Goal: Task Accomplishment & Management: Use online tool/utility

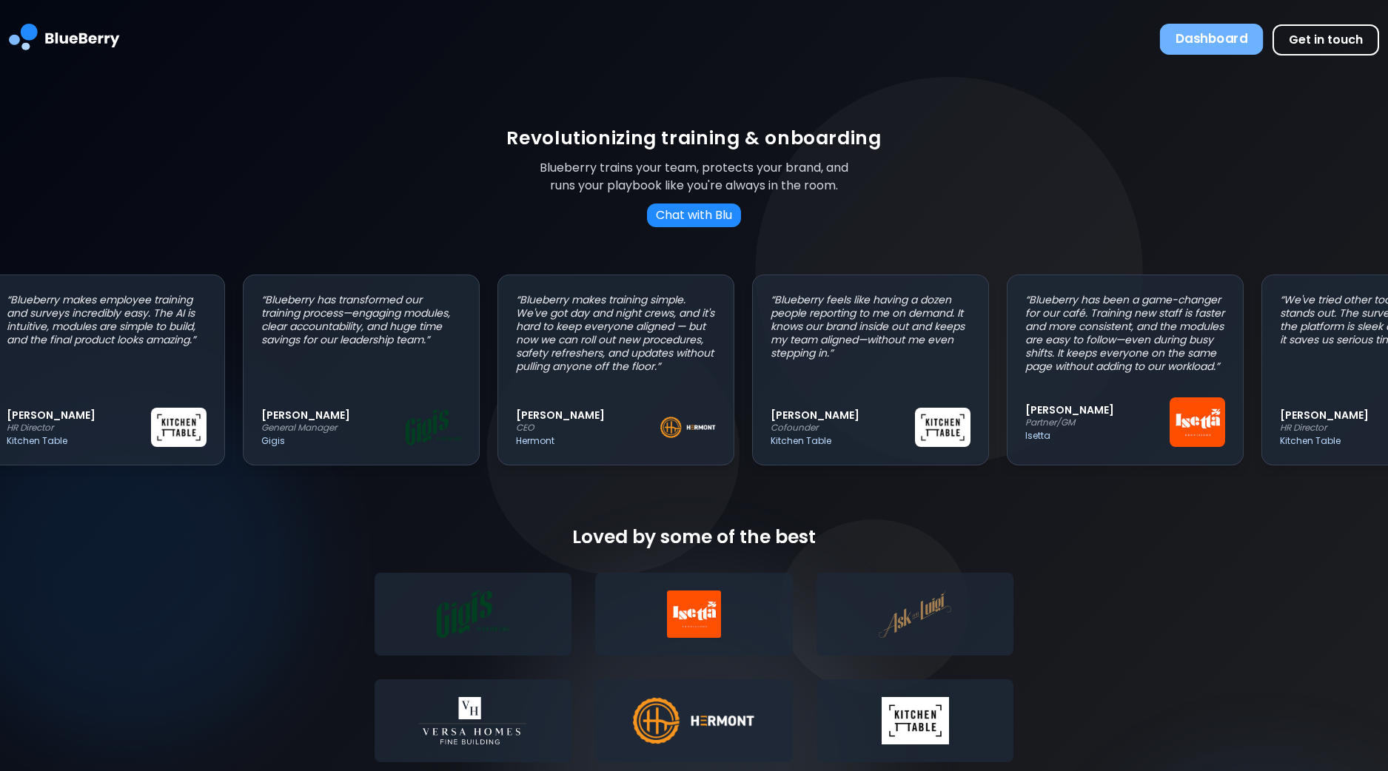
click at [1252, 47] on button "Dashboard" at bounding box center [1212, 39] width 104 height 31
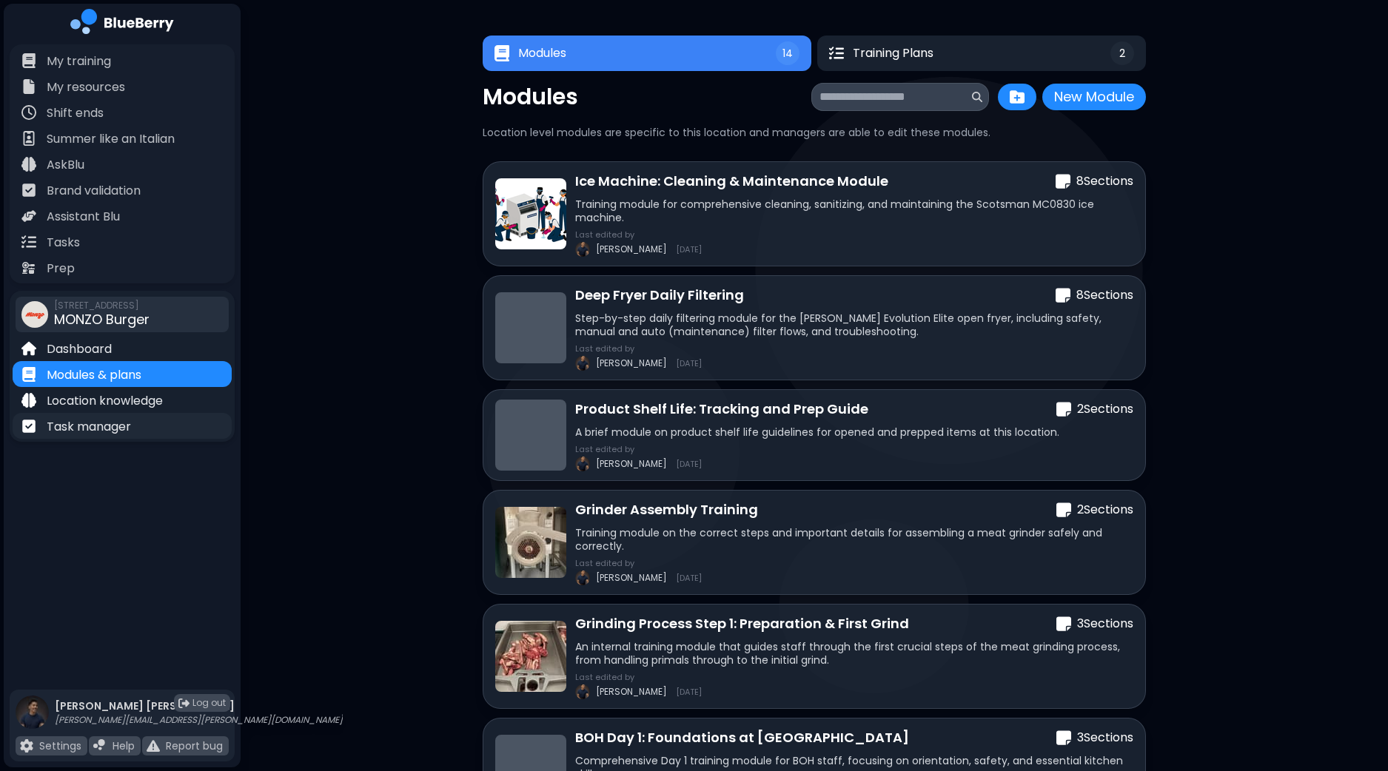
click at [87, 430] on p "Task manager" at bounding box center [89, 427] width 84 height 18
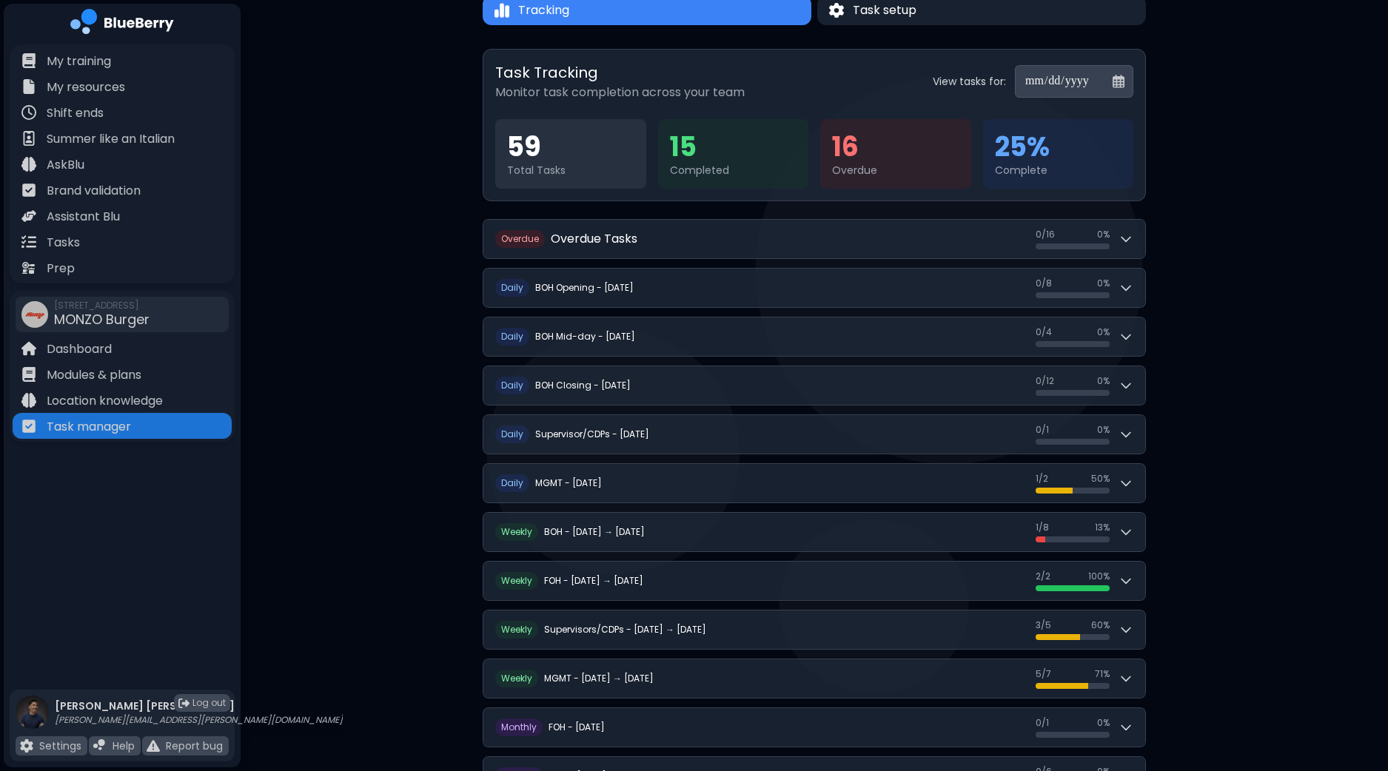
scroll to position [184, 0]
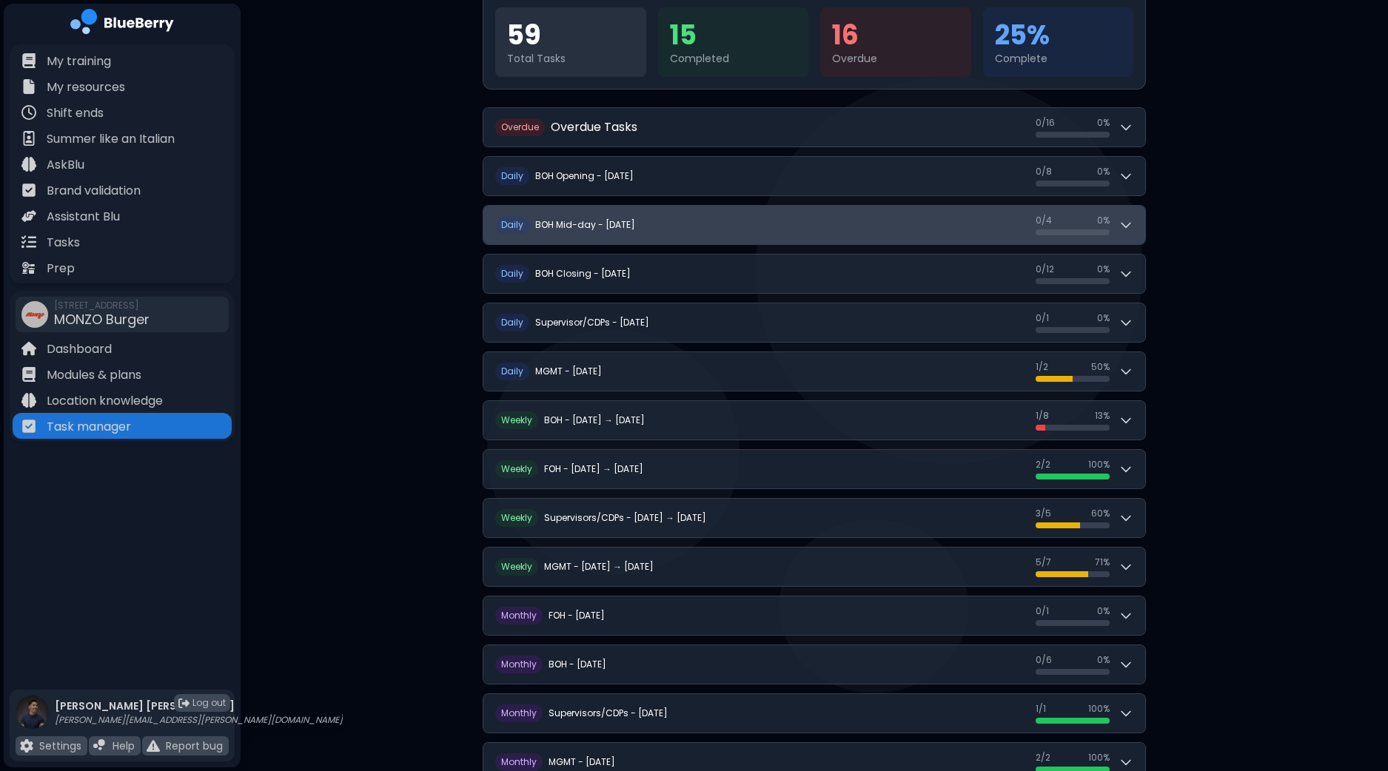
click at [1125, 215] on div "0 / 4 0 / 4 0 %" at bounding box center [1085, 225] width 98 height 21
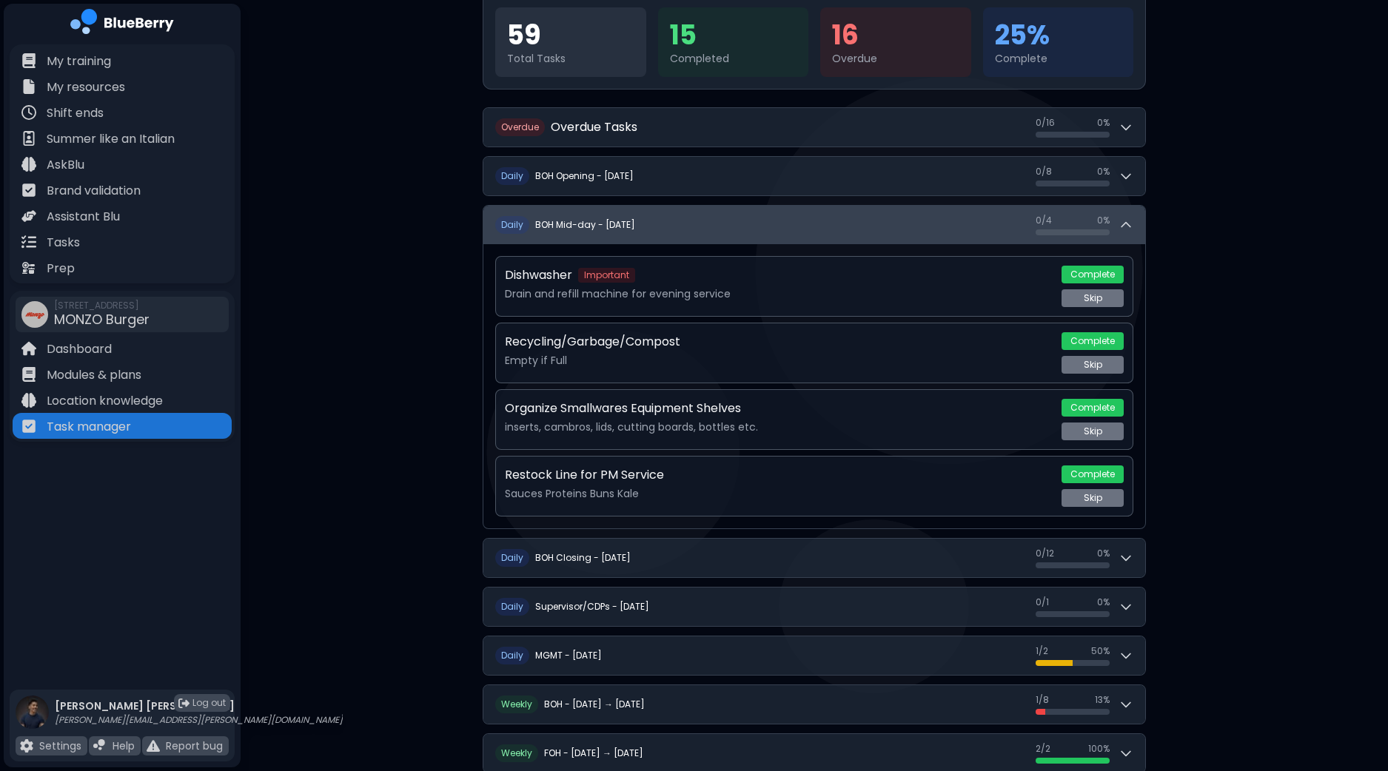
click at [1125, 215] on div "0 / 4 0 / 4 0 %" at bounding box center [1085, 225] width 98 height 21
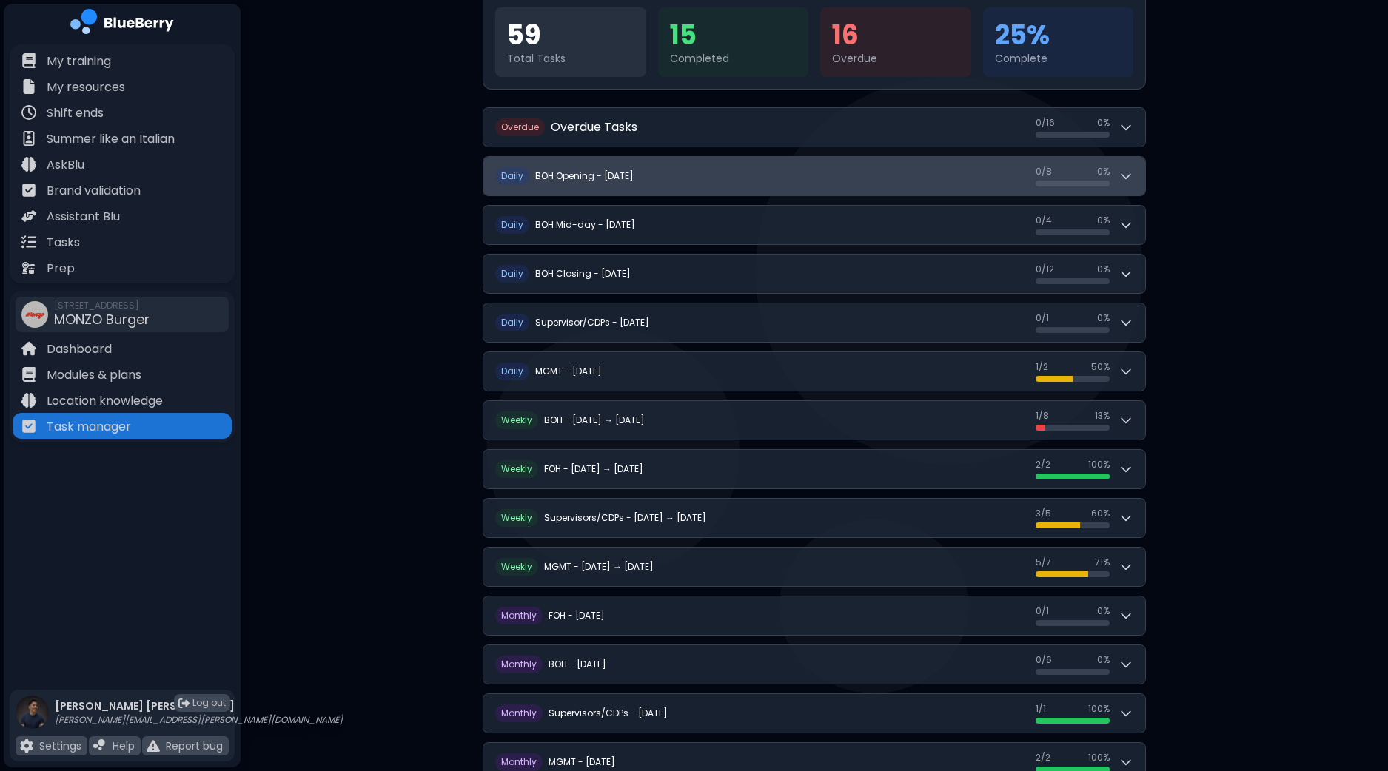
click at [1133, 173] on icon at bounding box center [1126, 176] width 15 height 15
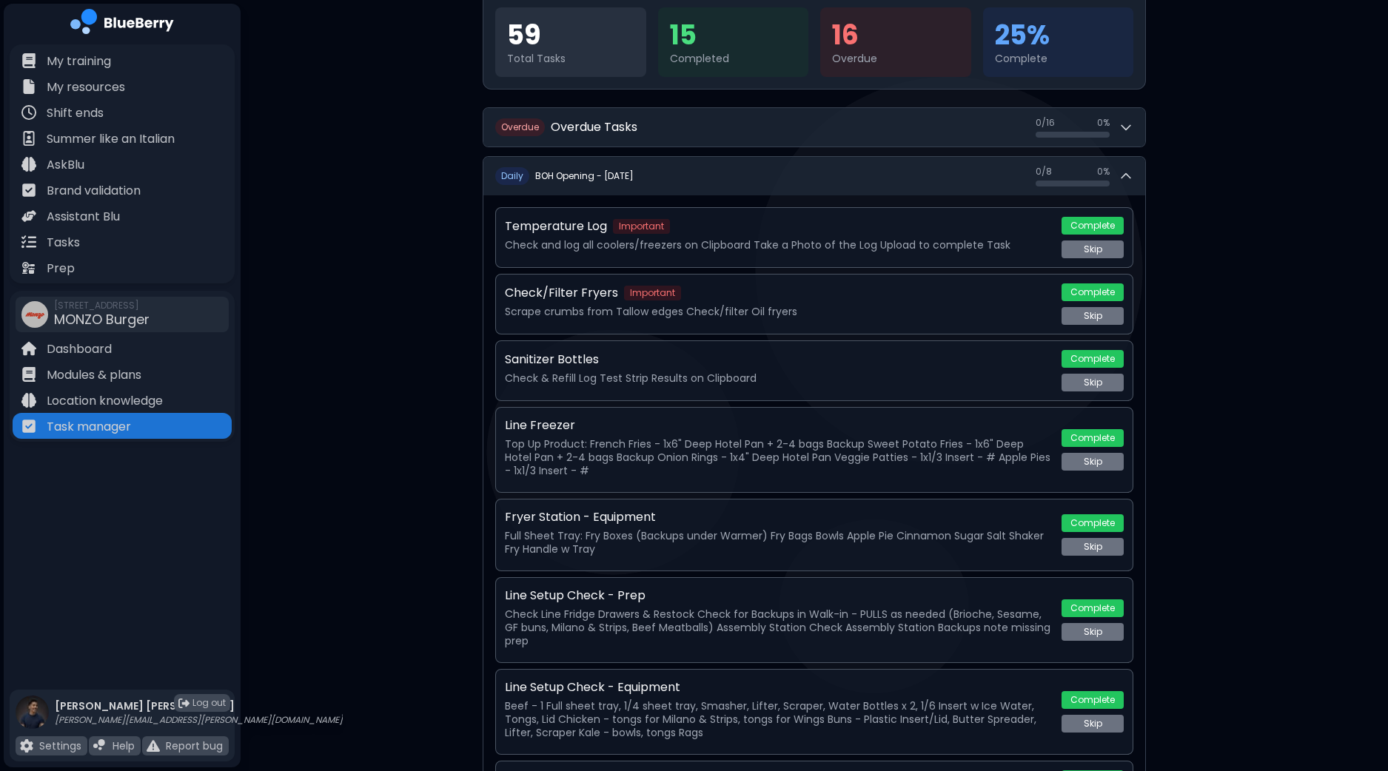
scroll to position [369, 0]
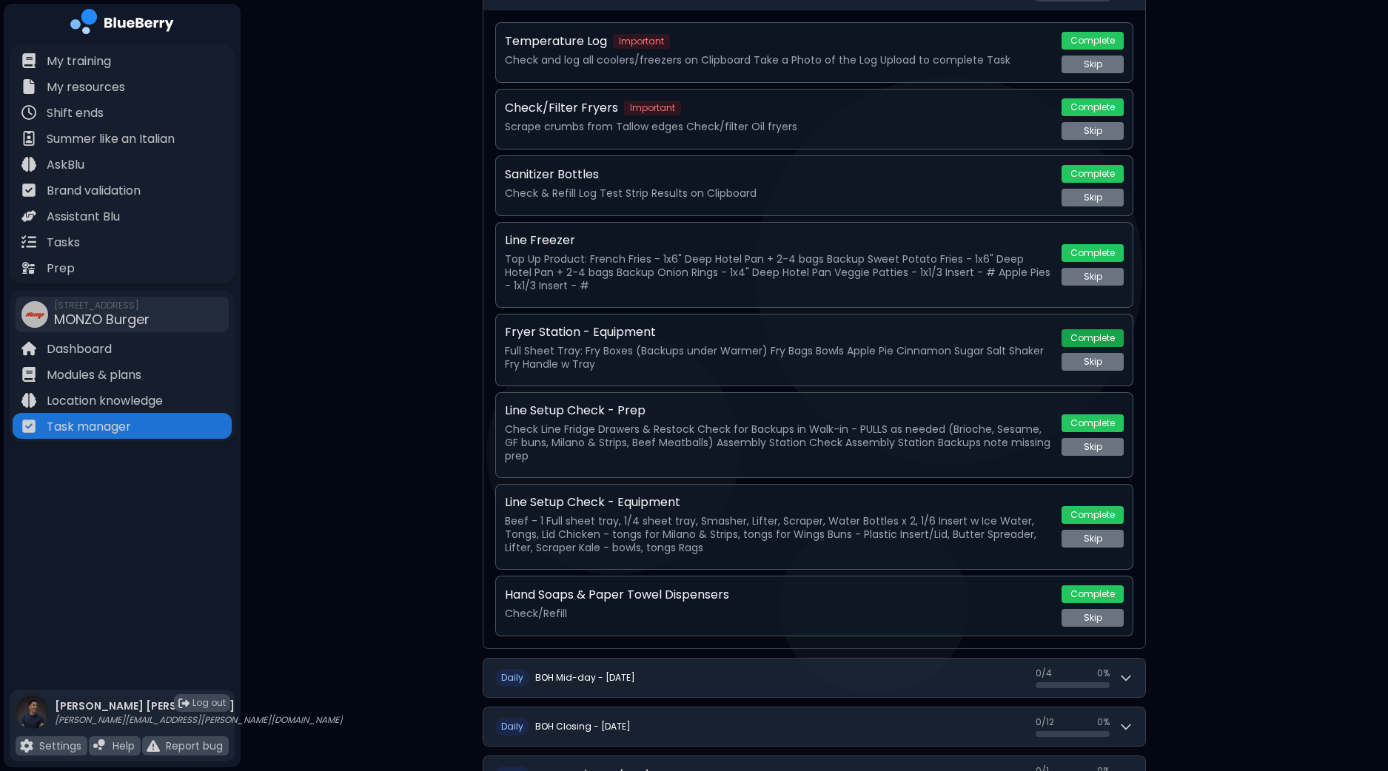
click at [1087, 333] on button "Complete" at bounding box center [1093, 338] width 62 height 18
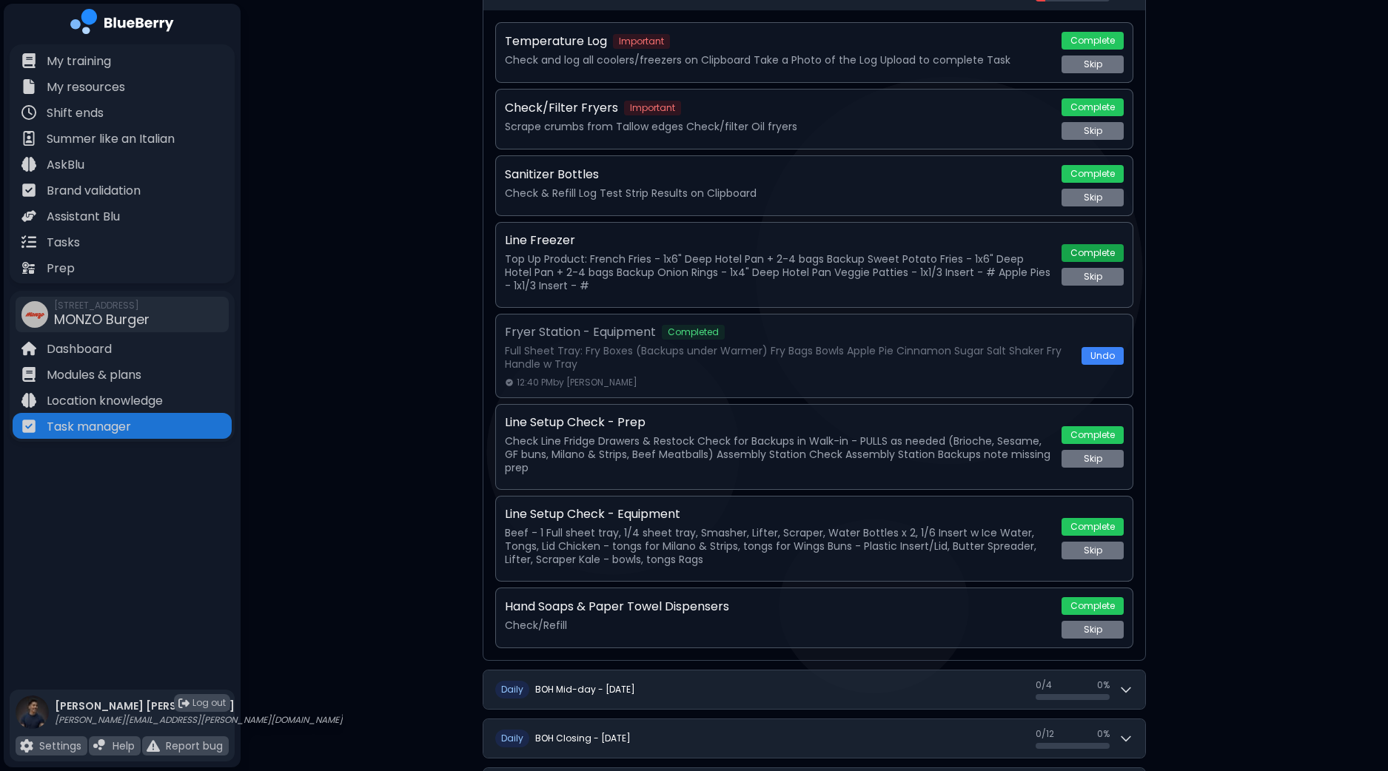
click at [1091, 250] on button "Complete" at bounding box center [1093, 253] width 62 height 18
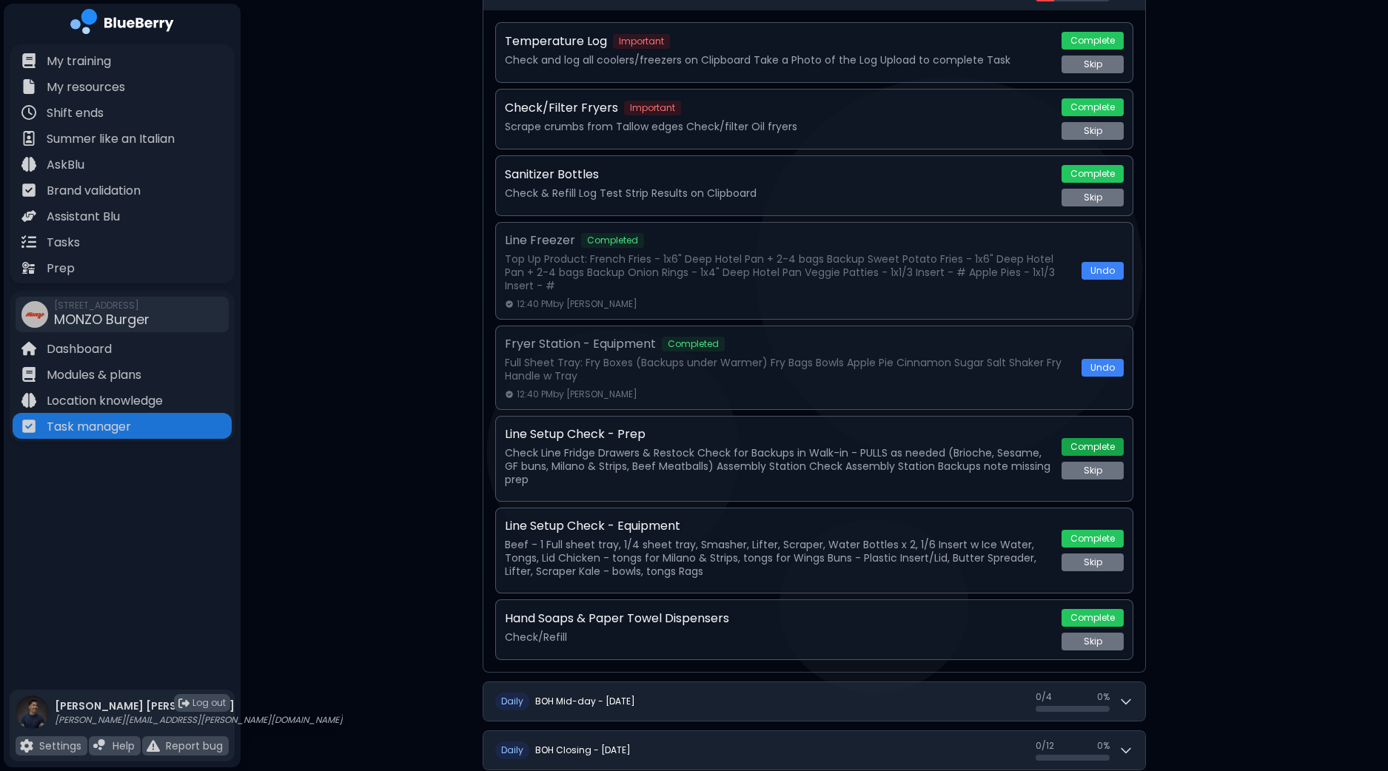
click at [1096, 444] on button "Complete" at bounding box center [1093, 447] width 62 height 18
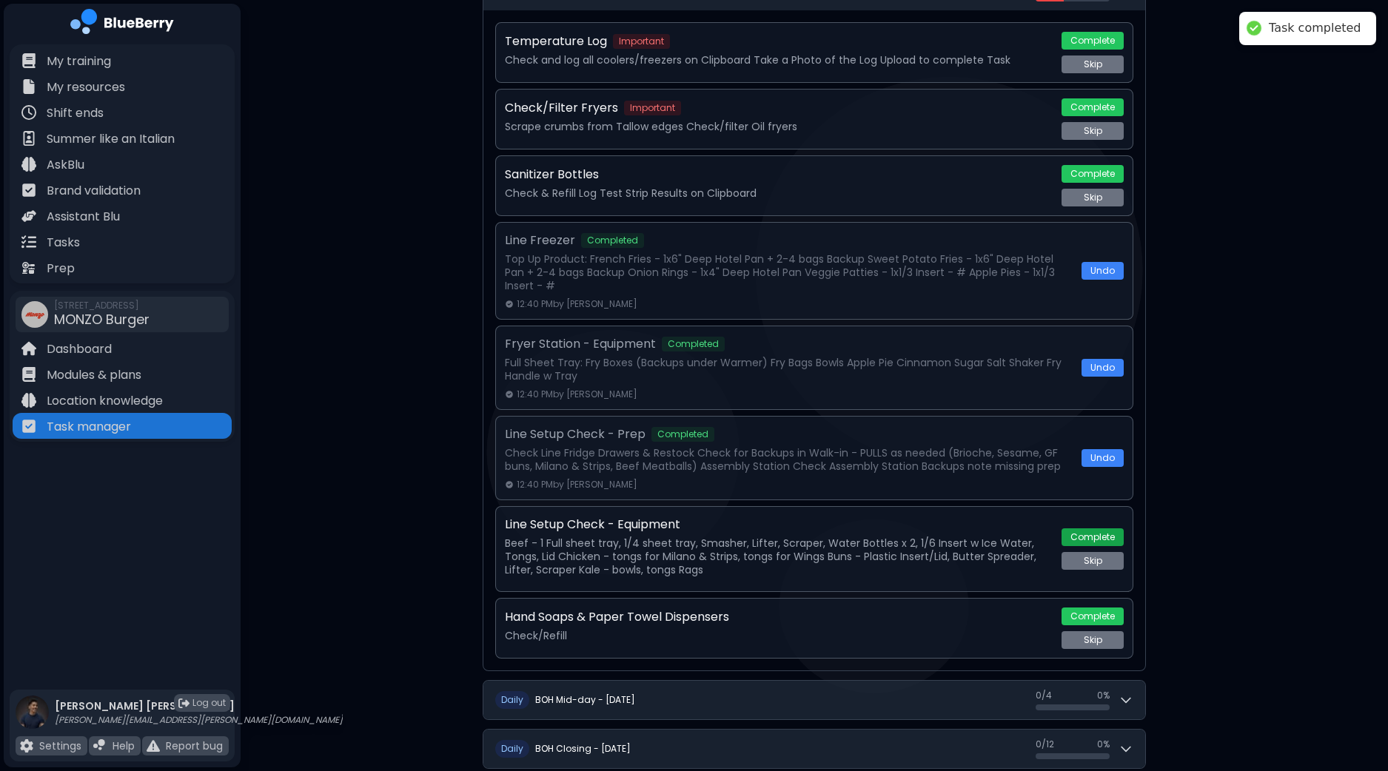
click at [1100, 542] on button "Complete" at bounding box center [1093, 538] width 62 height 18
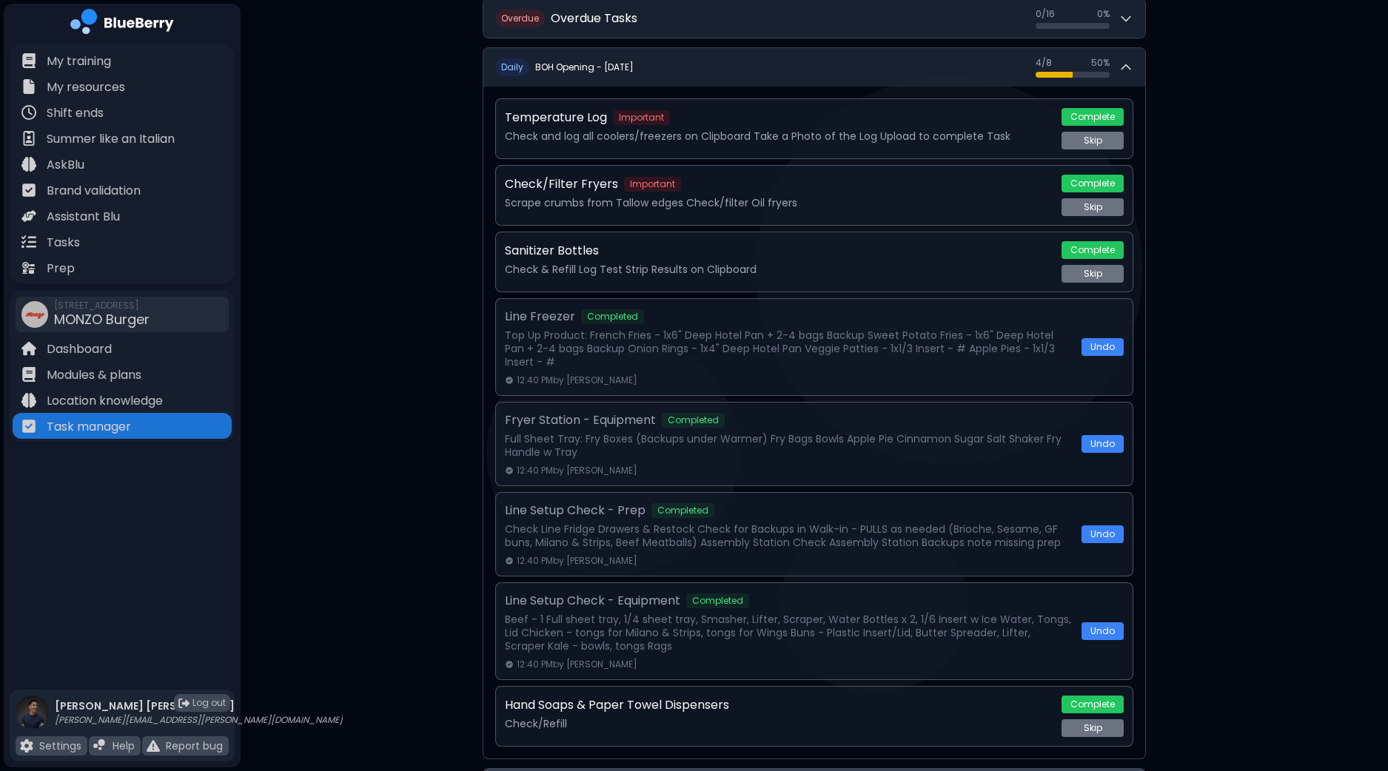
scroll to position [278, 0]
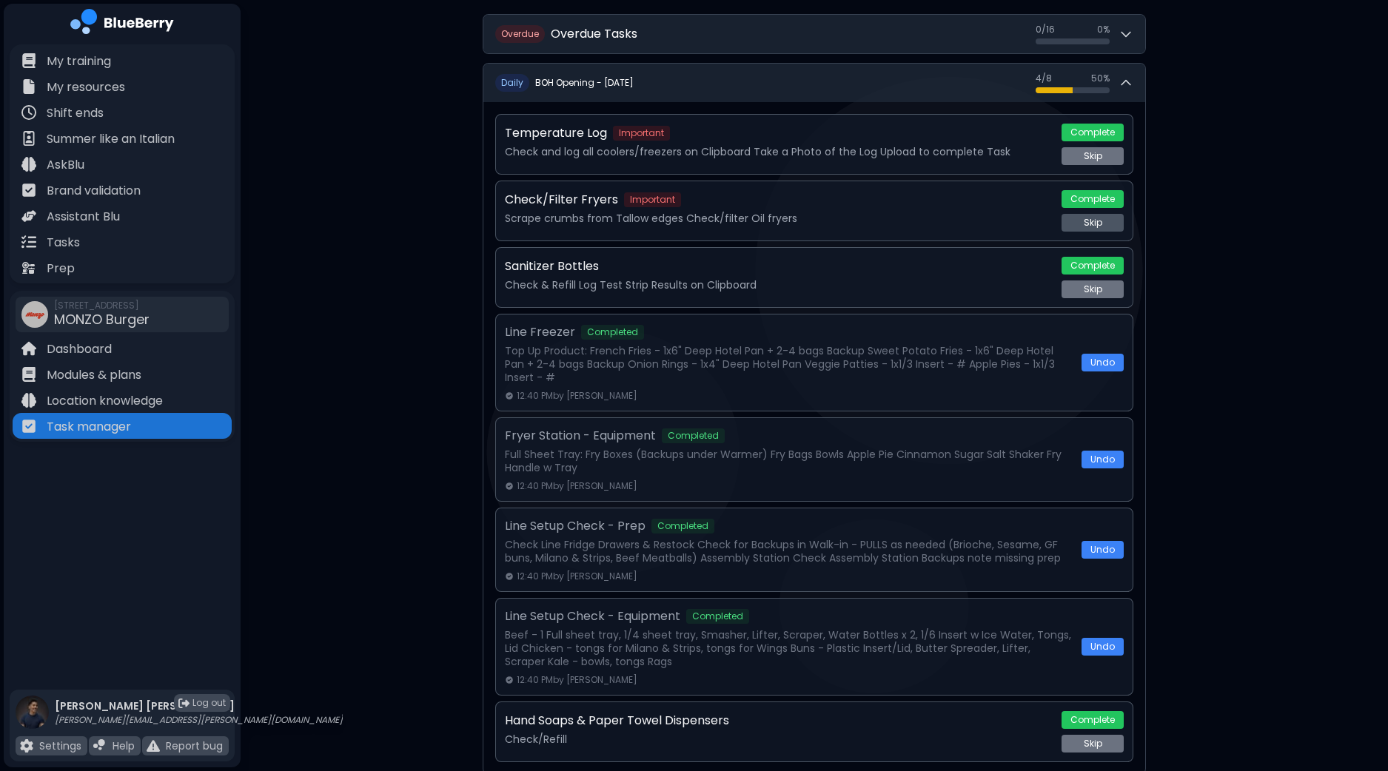
click at [1095, 220] on button "Skip" at bounding box center [1093, 223] width 62 height 18
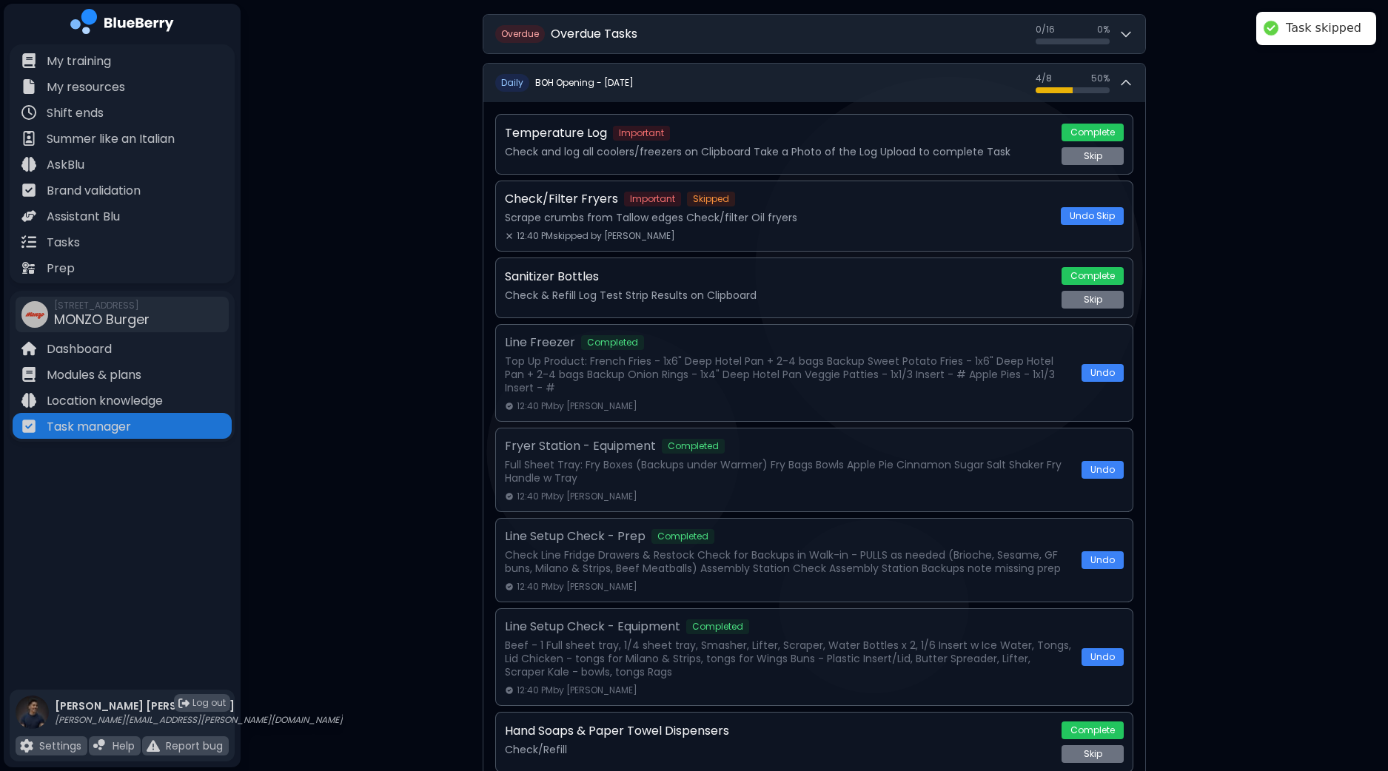
click at [1196, 221] on div "**********" at bounding box center [815, 564] width 1148 height 1685
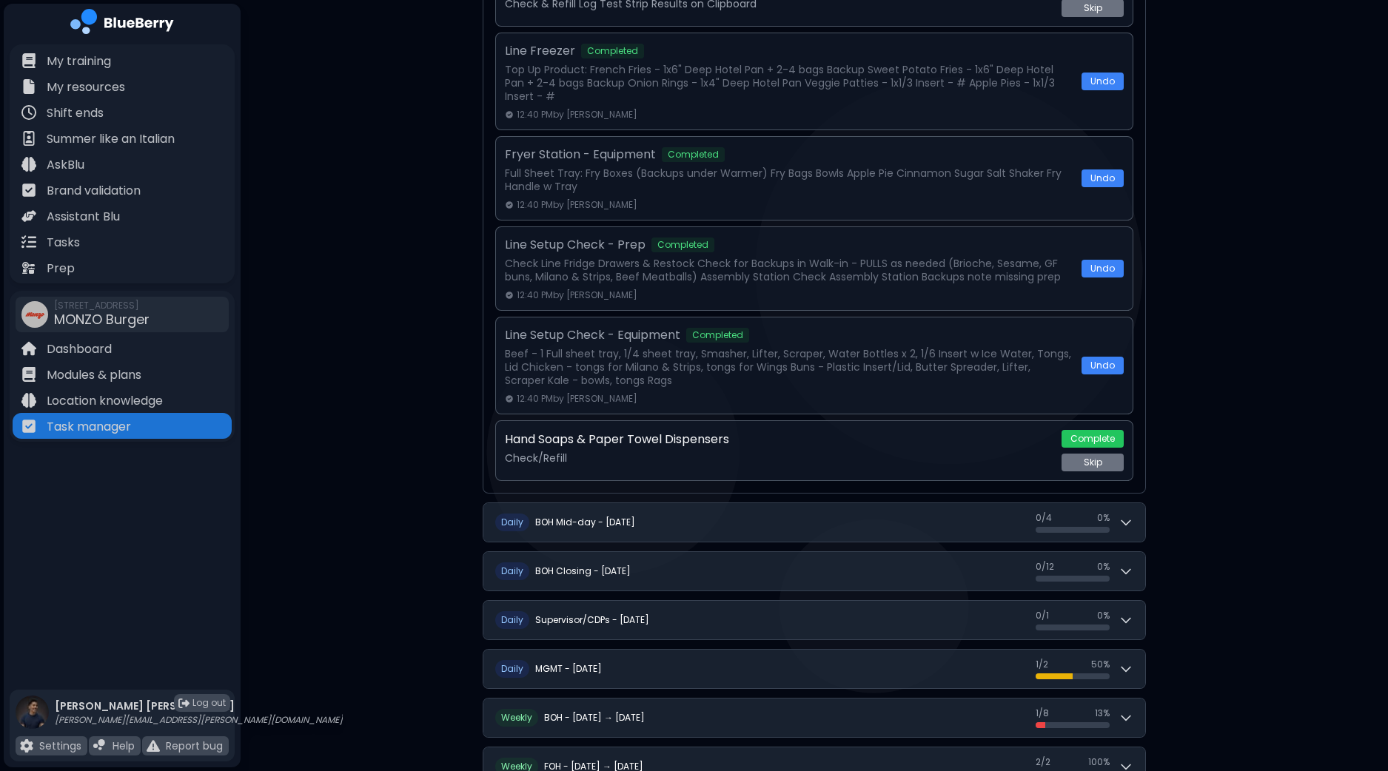
scroll to position [740, 0]
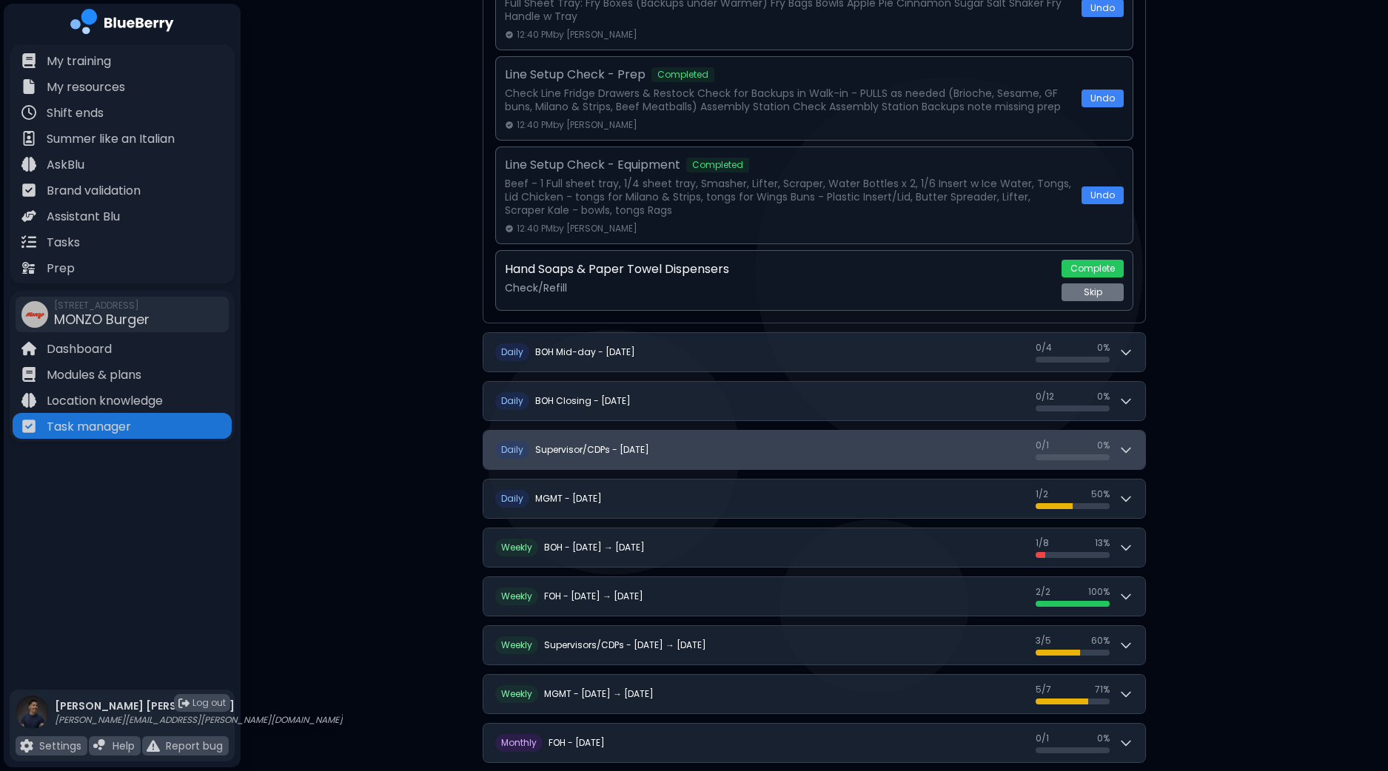
click at [1133, 452] on icon at bounding box center [1126, 450] width 15 height 15
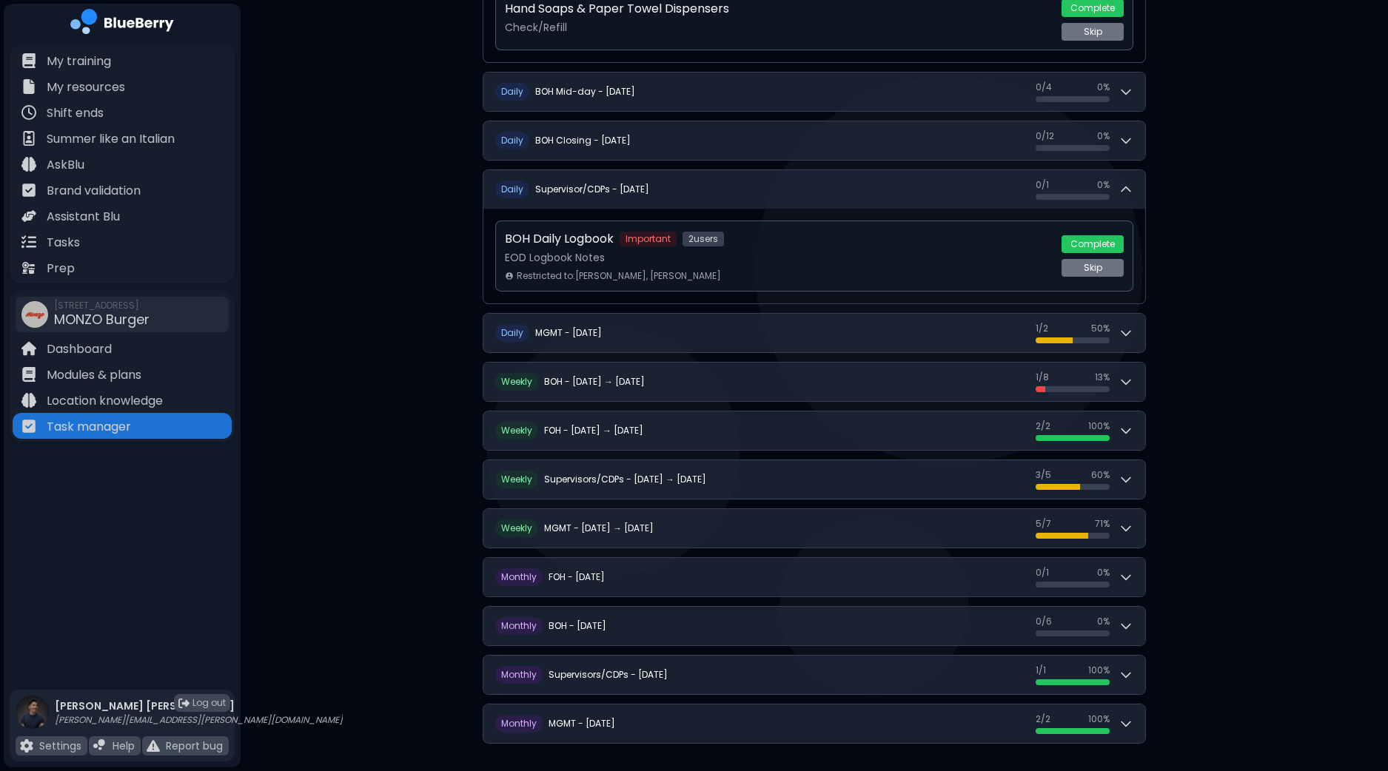
scroll to position [1001, 0]
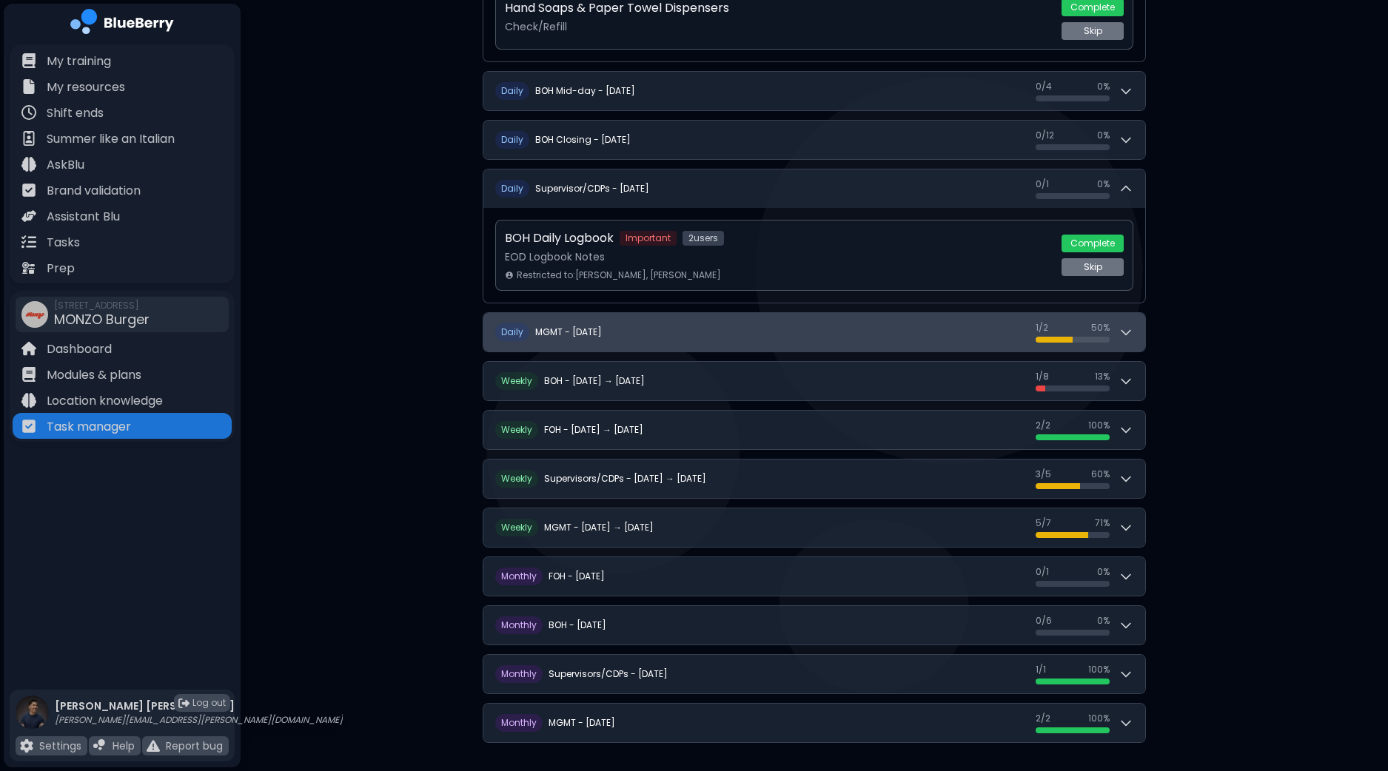
click at [1134, 322] on button "D aily MGMT - [DATE] 1 / 2 1 / 2 50 %" at bounding box center [814, 332] width 662 height 39
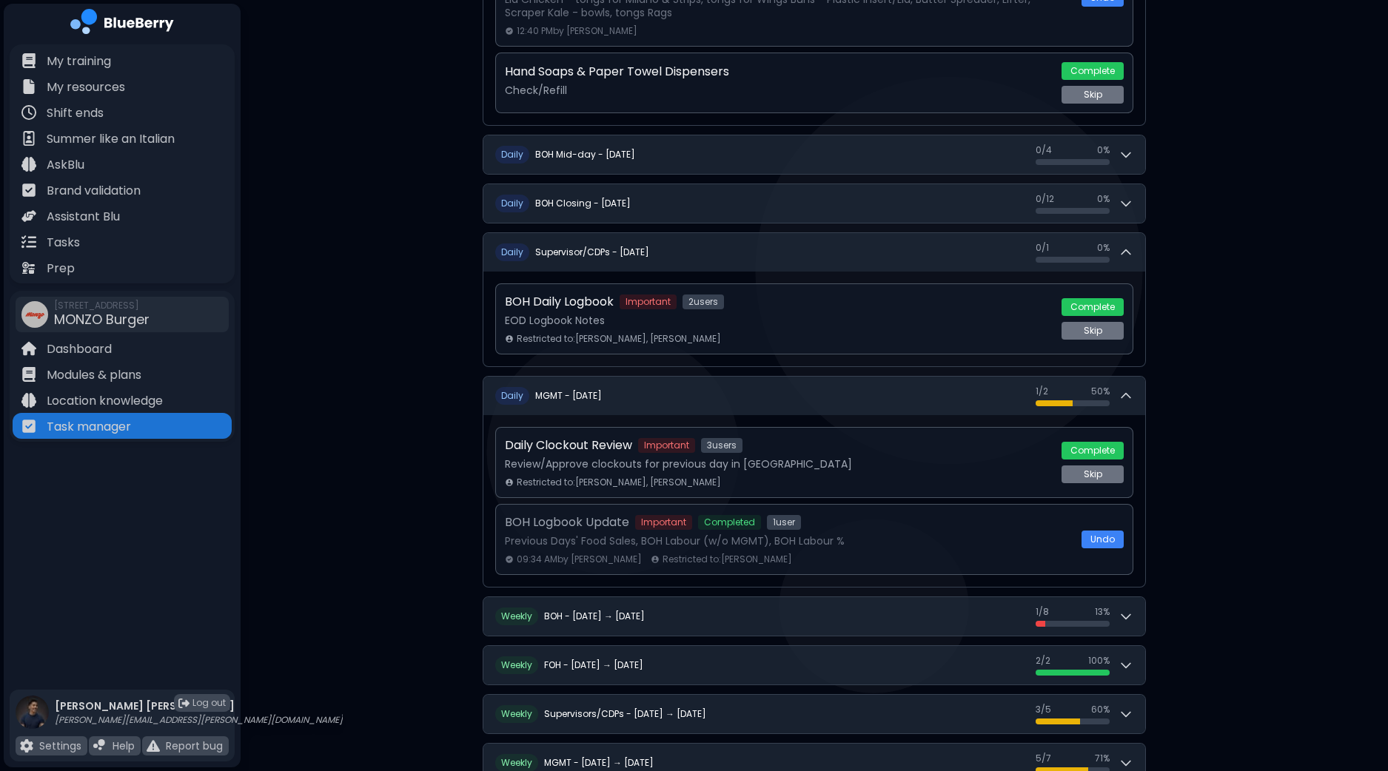
scroll to position [908, 0]
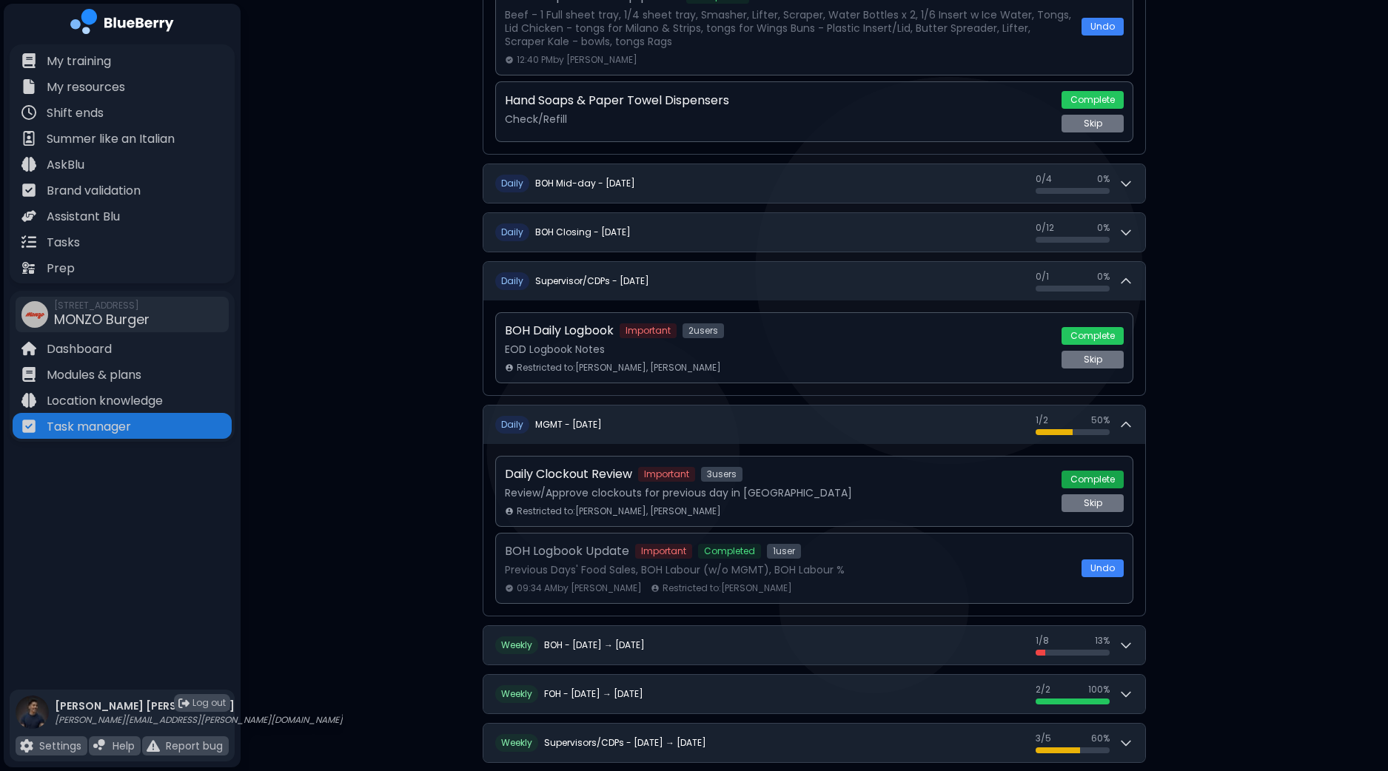
click at [1099, 475] on button "Complete" at bounding box center [1093, 480] width 62 height 18
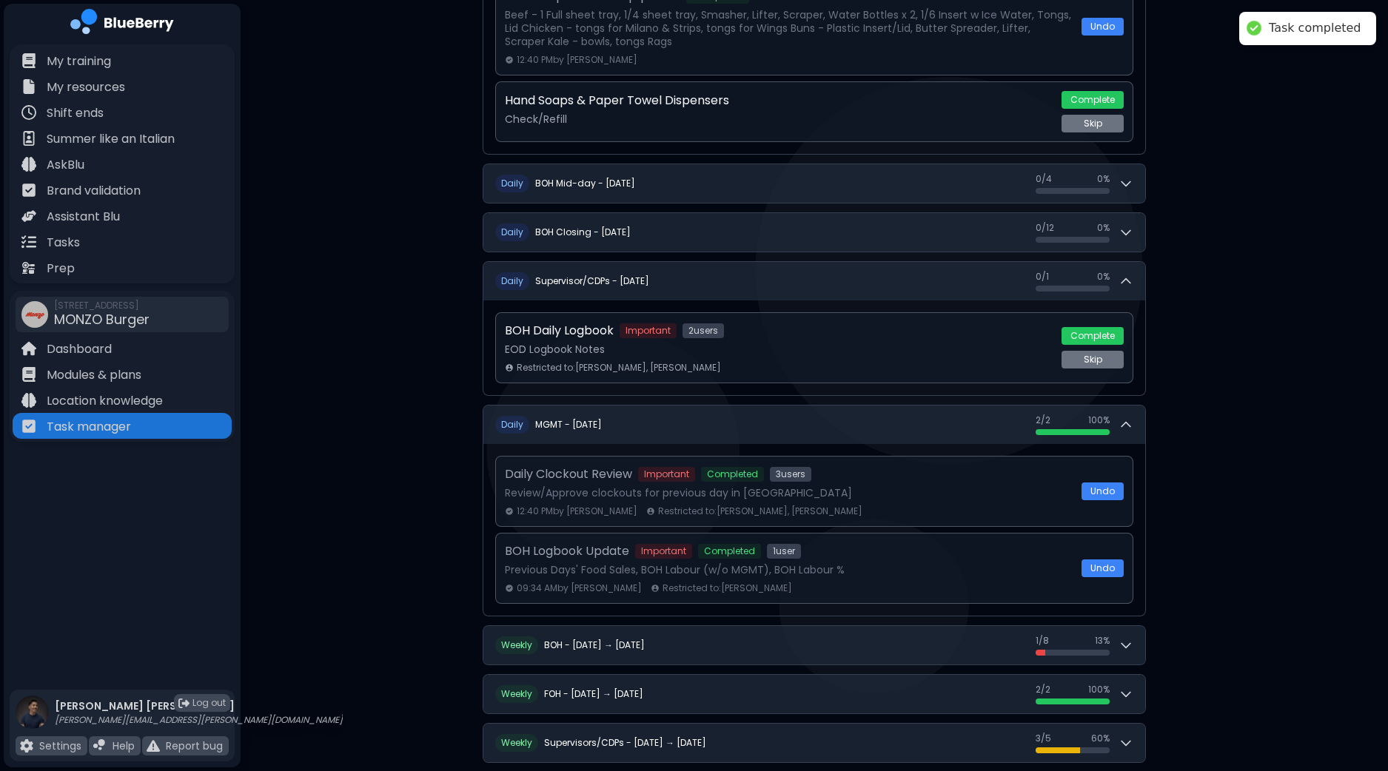
click at [1261, 404] on div "**********" at bounding box center [815, 68] width 1148 height 1952
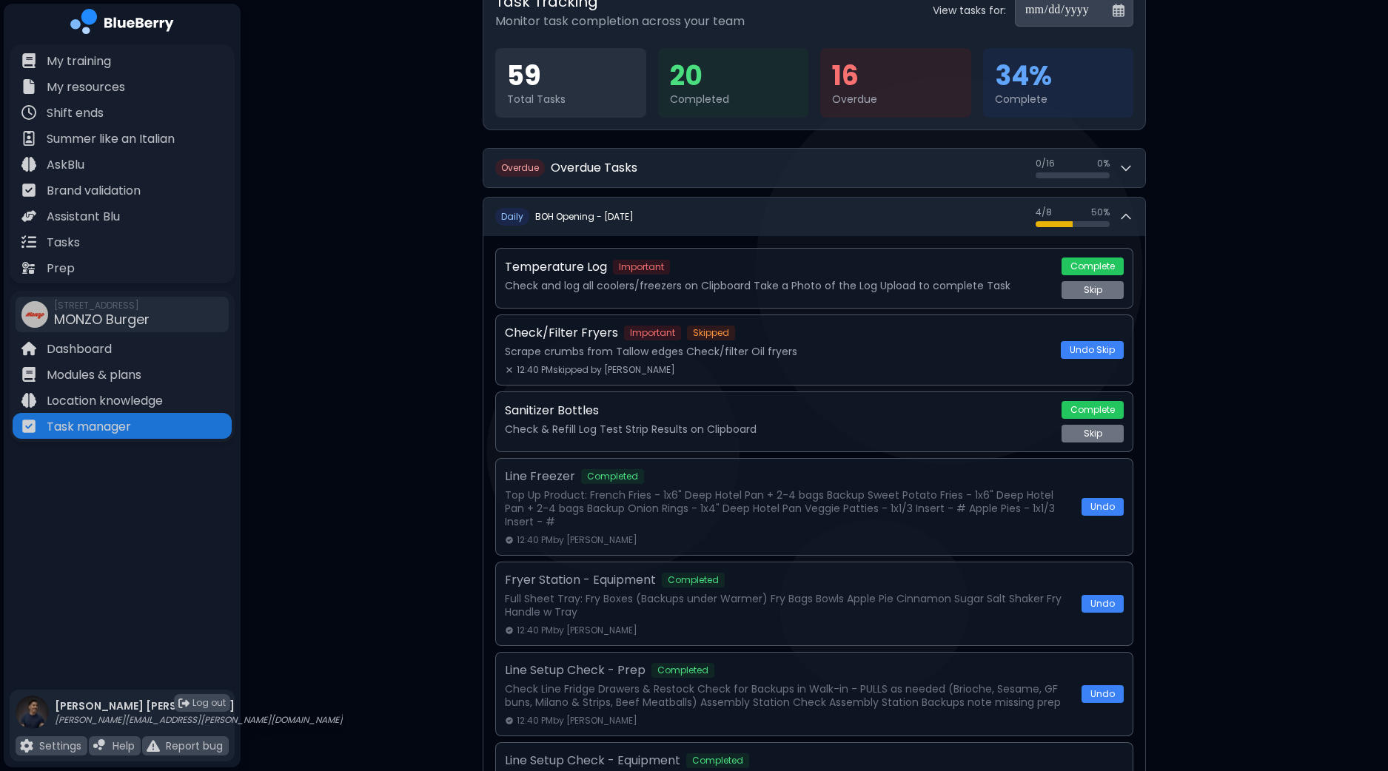
scroll to position [247, 0]
